Goal: Transaction & Acquisition: Purchase product/service

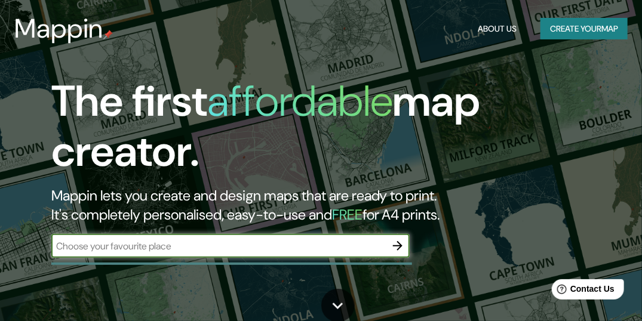
click at [182, 248] on input "text" at bounding box center [218, 246] width 334 height 14
type input "[GEOGRAPHIC_DATA]"
click at [394, 244] on icon "button" at bounding box center [398, 246] width 14 height 14
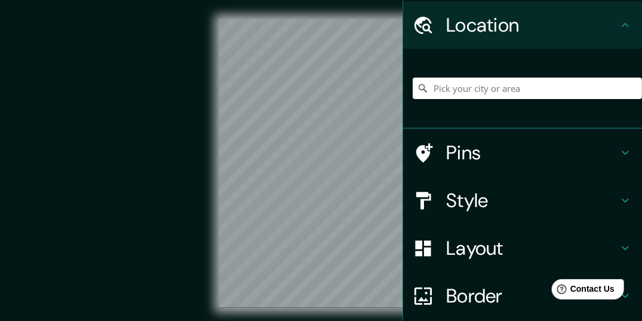
scroll to position [60, 0]
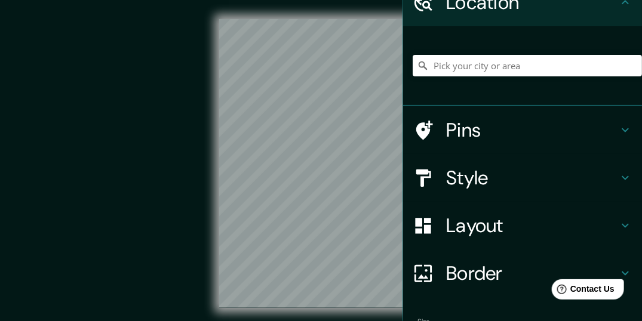
click at [490, 227] on h4 "Layout" at bounding box center [532, 226] width 172 height 24
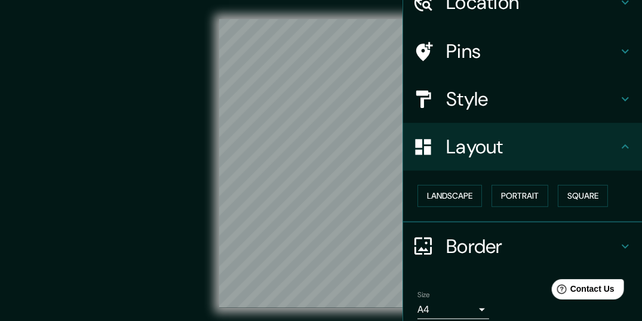
click at [506, 241] on h4 "Border" at bounding box center [532, 247] width 172 height 24
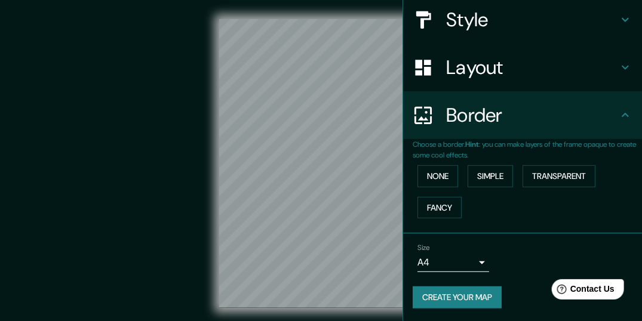
scroll to position [25, 0]
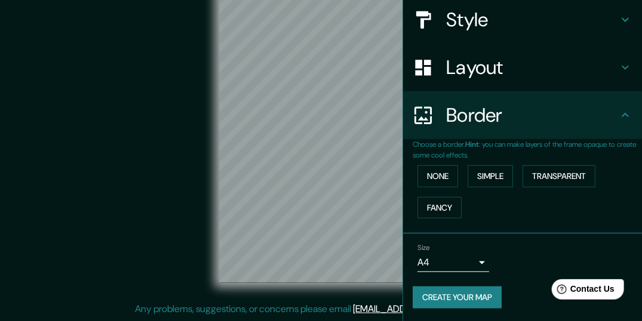
click at [517, 79] on div "Layout" at bounding box center [522, 68] width 239 height 48
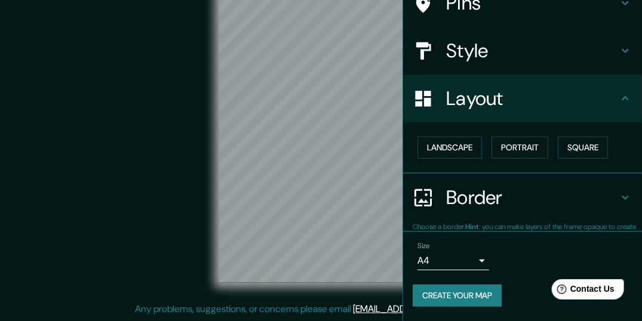
scroll to position [106, 0]
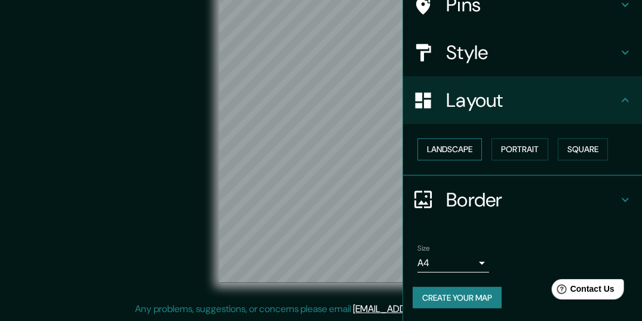
click at [457, 146] on button "Landscape" at bounding box center [449, 150] width 64 height 22
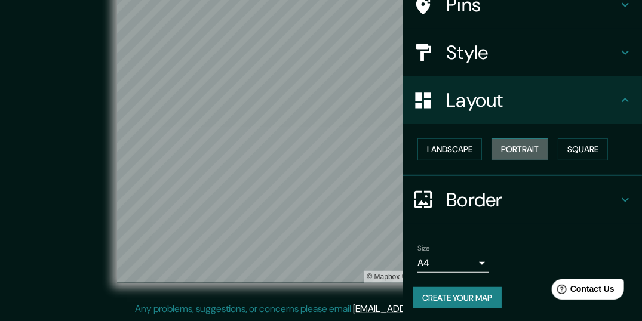
click at [505, 146] on button "Portrait" at bounding box center [519, 150] width 57 height 22
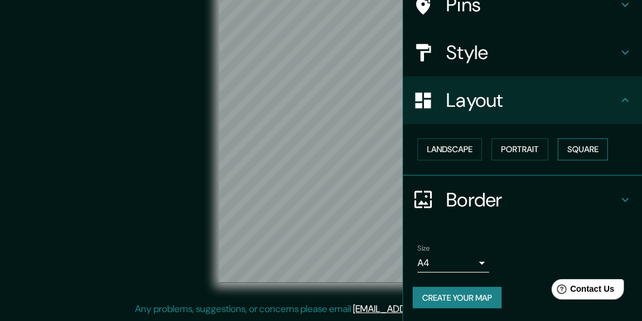
click at [603, 142] on button "Square" at bounding box center [583, 150] width 50 height 22
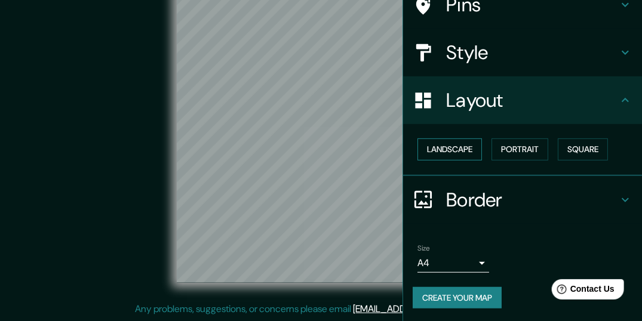
click at [445, 146] on button "Landscape" at bounding box center [449, 150] width 64 height 22
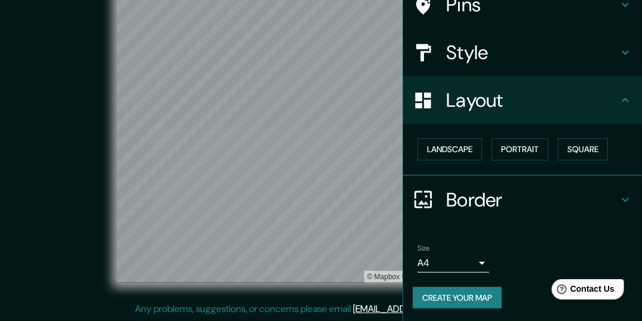
click at [483, 58] on h4 "Style" at bounding box center [532, 53] width 172 height 24
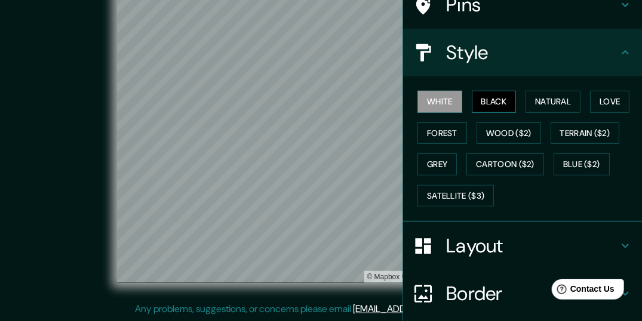
click at [483, 102] on button "Black" at bounding box center [494, 102] width 45 height 22
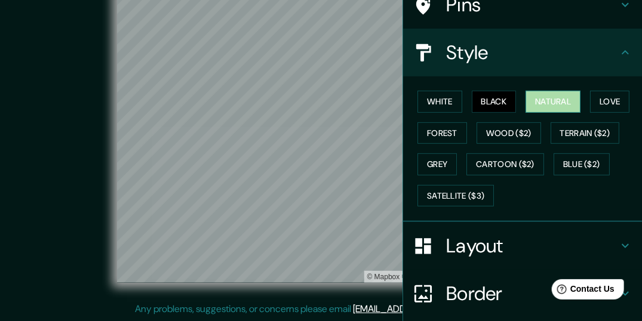
click at [542, 102] on button "Natural" at bounding box center [553, 102] width 55 height 22
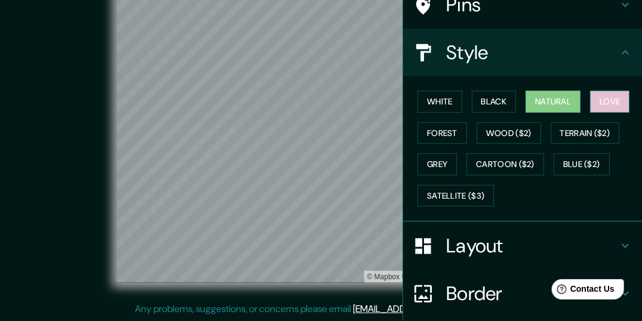
click at [607, 100] on button "Love" at bounding box center [609, 102] width 39 height 22
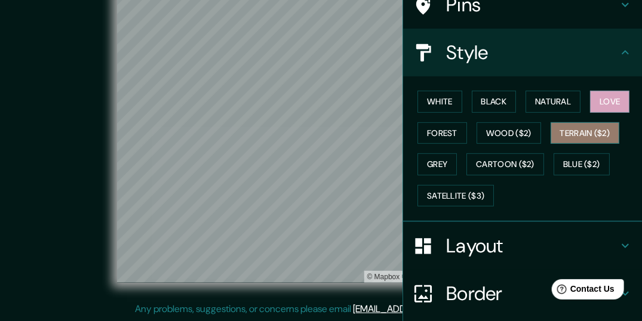
click at [570, 133] on button "Terrain ($2)" at bounding box center [585, 133] width 69 height 22
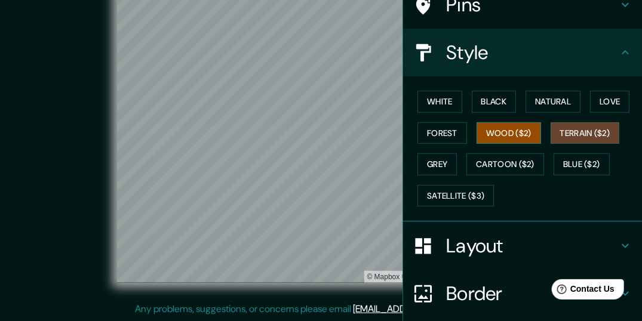
click at [508, 128] on button "Wood ($2)" at bounding box center [509, 133] width 64 height 22
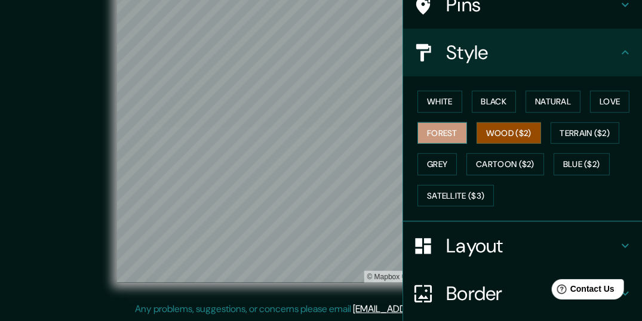
click at [444, 125] on button "Forest" at bounding box center [442, 133] width 50 height 22
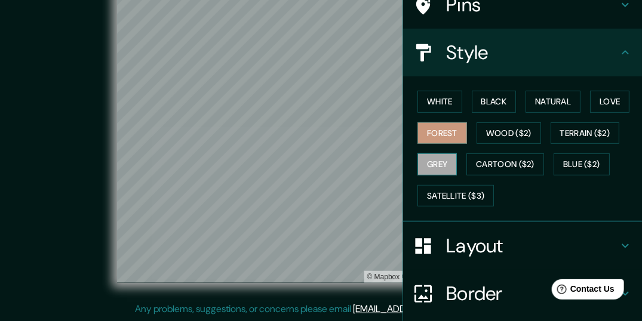
click at [428, 156] on button "Grey" at bounding box center [436, 164] width 39 height 22
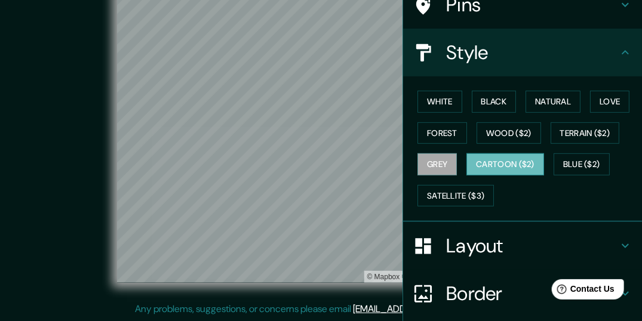
click at [499, 158] on button "Cartoon ($2)" at bounding box center [505, 164] width 78 height 22
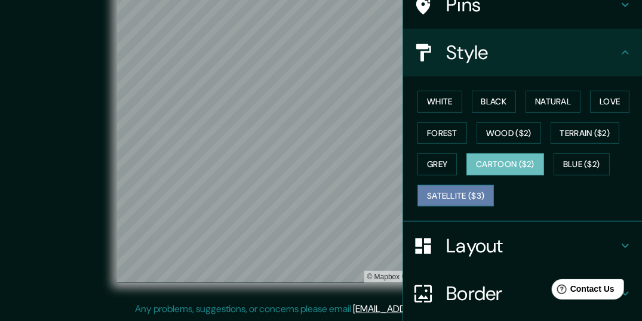
click at [443, 188] on button "Satellite ($3)" at bounding box center [455, 196] width 76 height 22
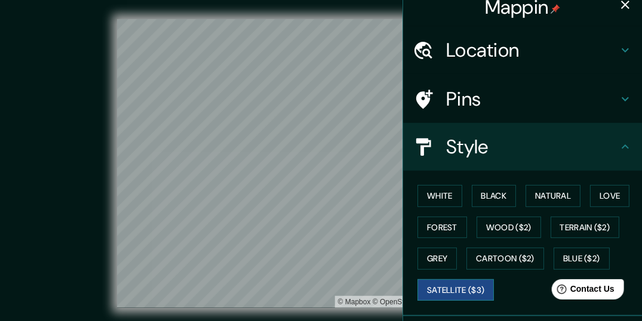
scroll to position [0, 0]
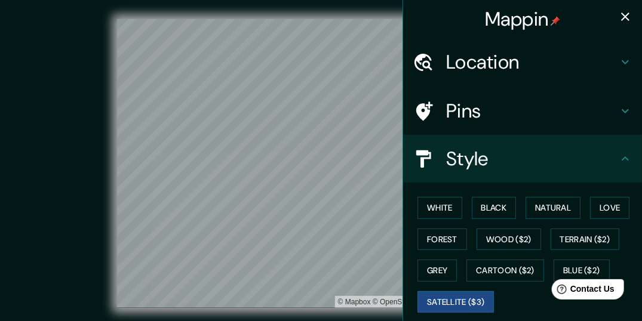
click at [531, 118] on h4 "Pins" at bounding box center [532, 111] width 172 height 24
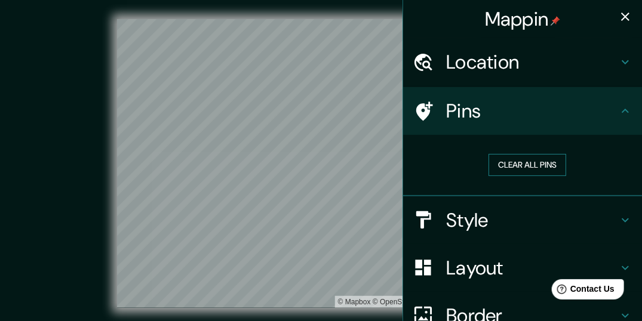
click at [520, 161] on button "Clear all pins" at bounding box center [527, 165] width 78 height 22
click at [530, 74] on div "Location" at bounding box center [522, 62] width 239 height 48
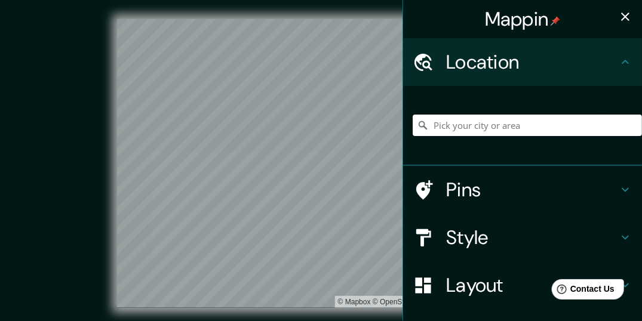
click at [517, 124] on input "Pick your city or area" at bounding box center [527, 125] width 229 height 21
